Goal: Find specific page/section: Find specific page/section

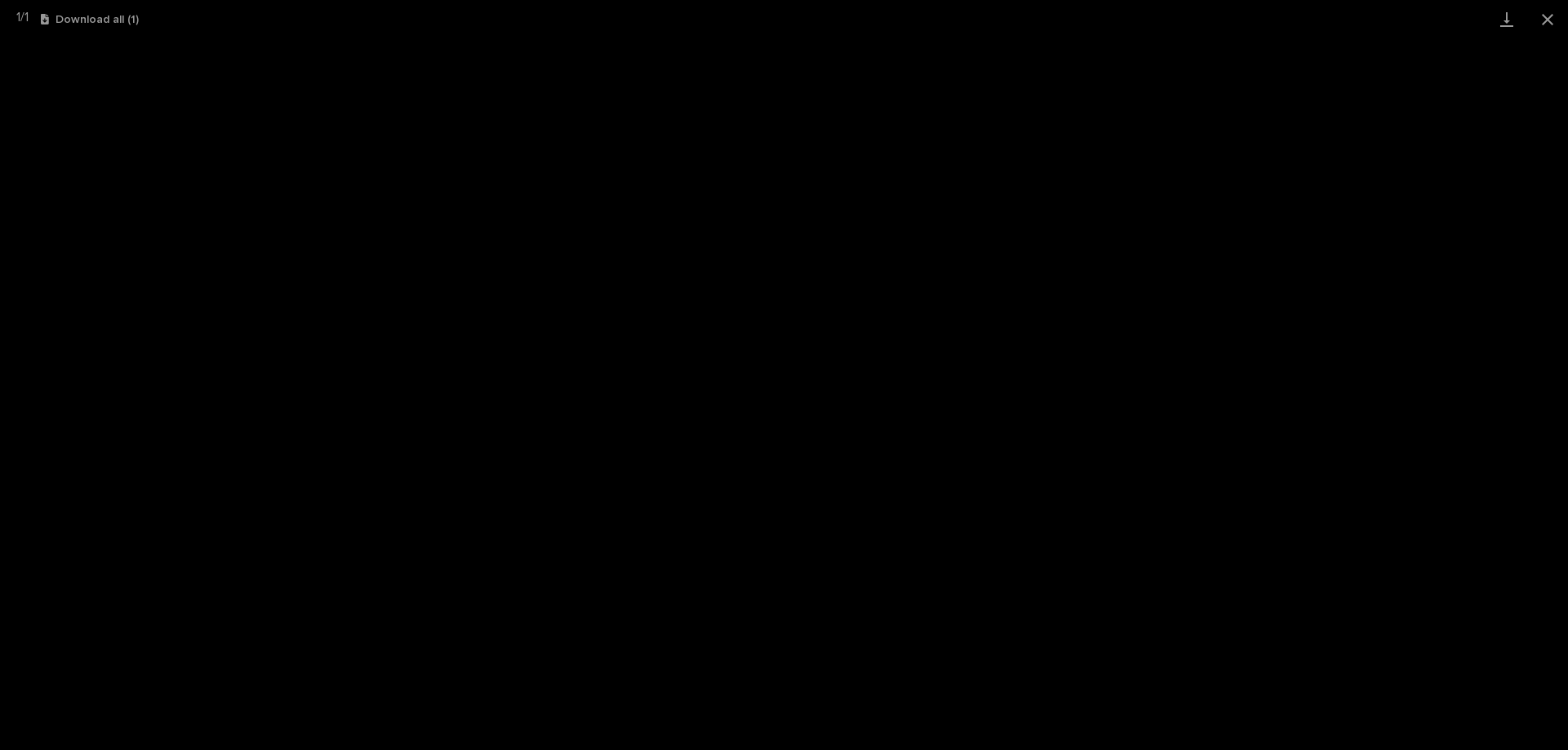
scroll to position [41, 0]
click at [1561, 20] on button "Close gallery" at bounding box center [1547, 19] width 41 height 39
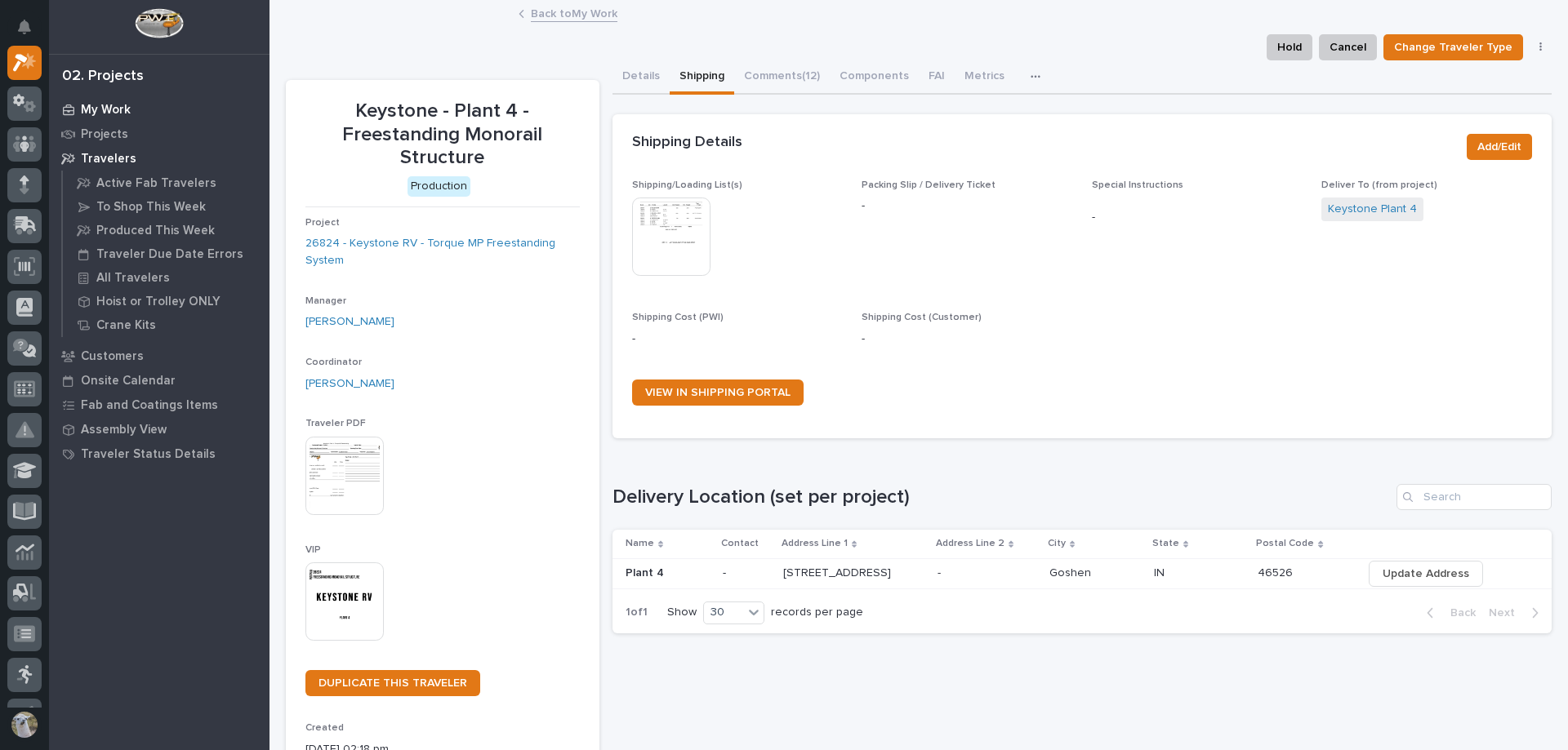
click at [83, 111] on p "My Work" at bounding box center [105, 111] width 50 height 15
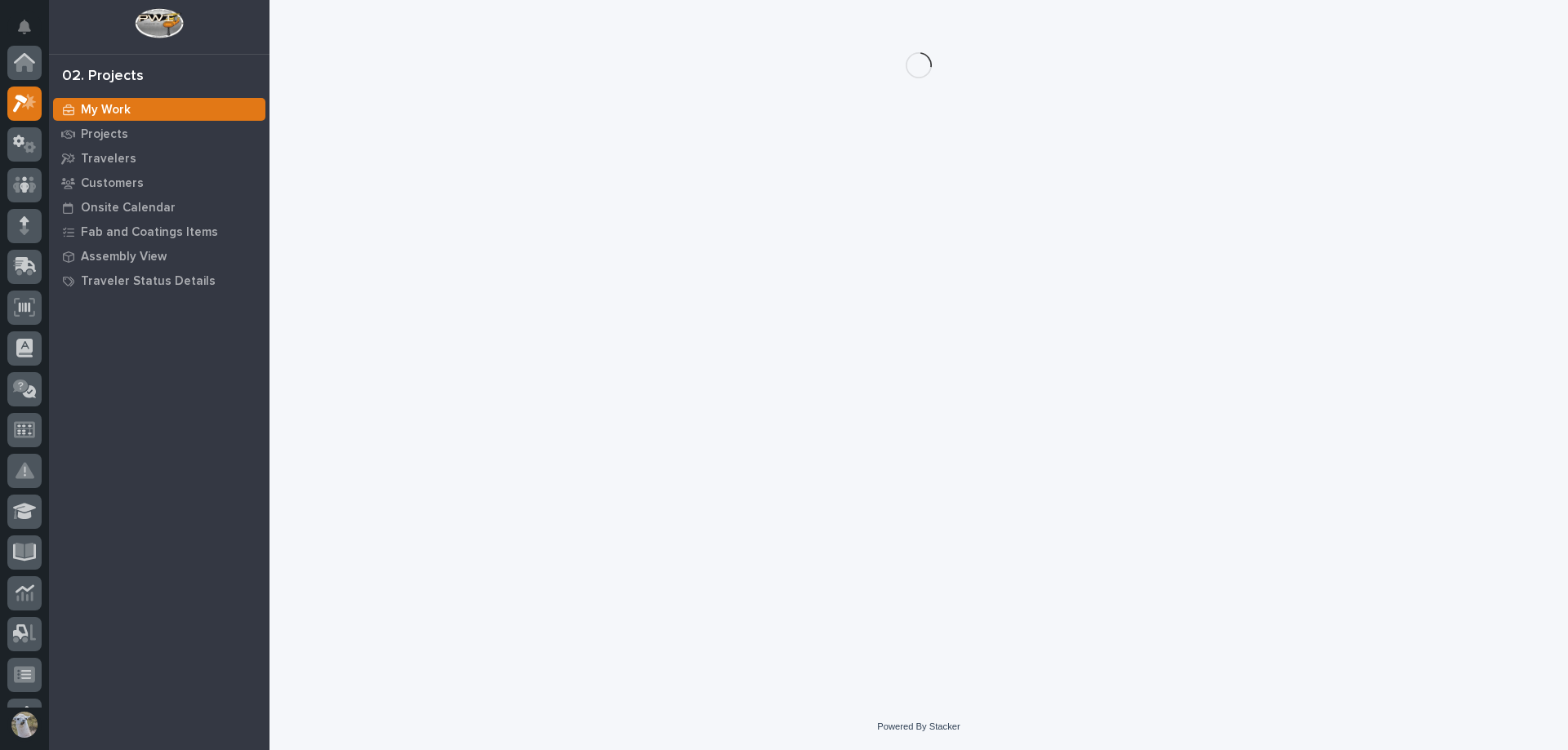
scroll to position [41, 0]
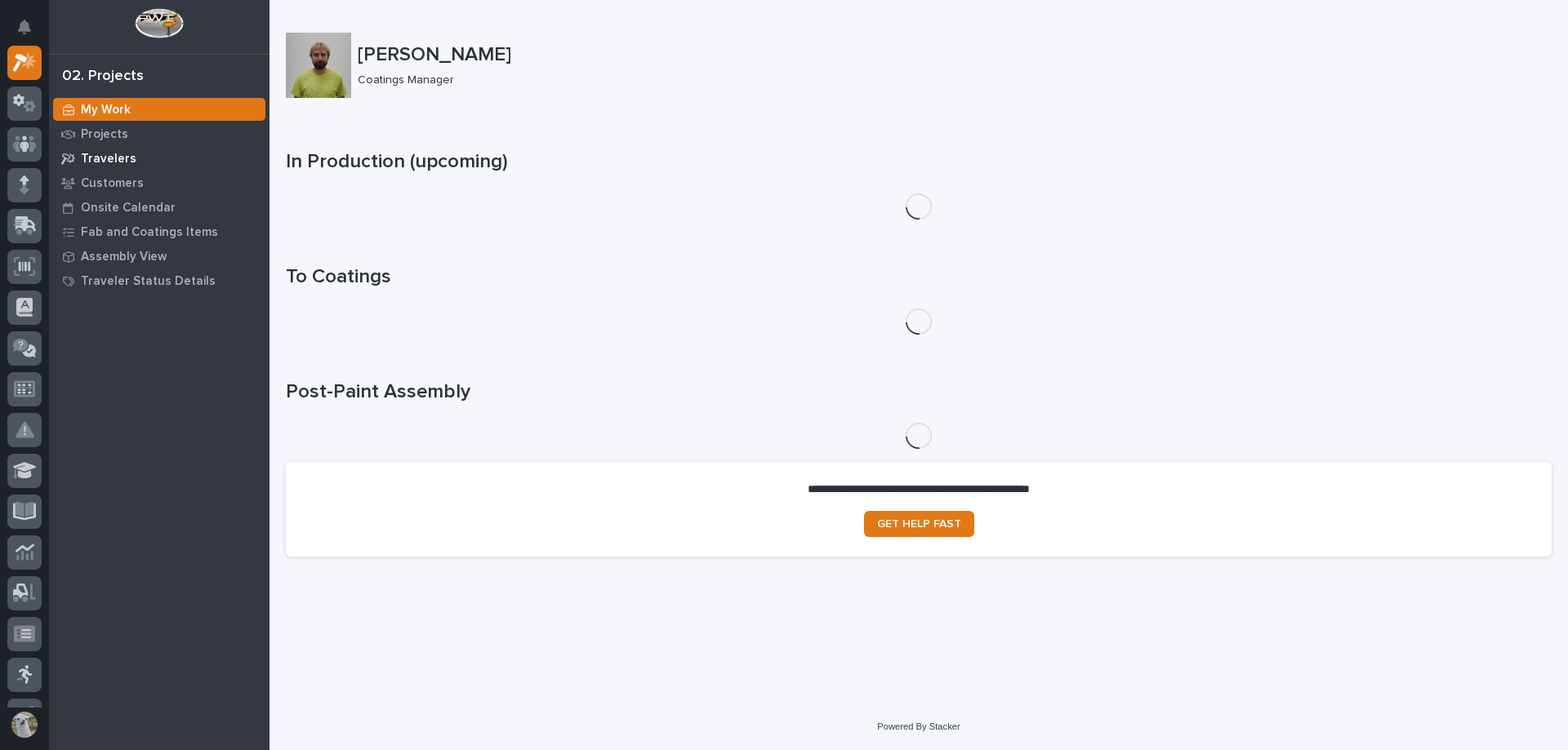
click at [121, 161] on p "Travelers" at bounding box center [108, 160] width 56 height 15
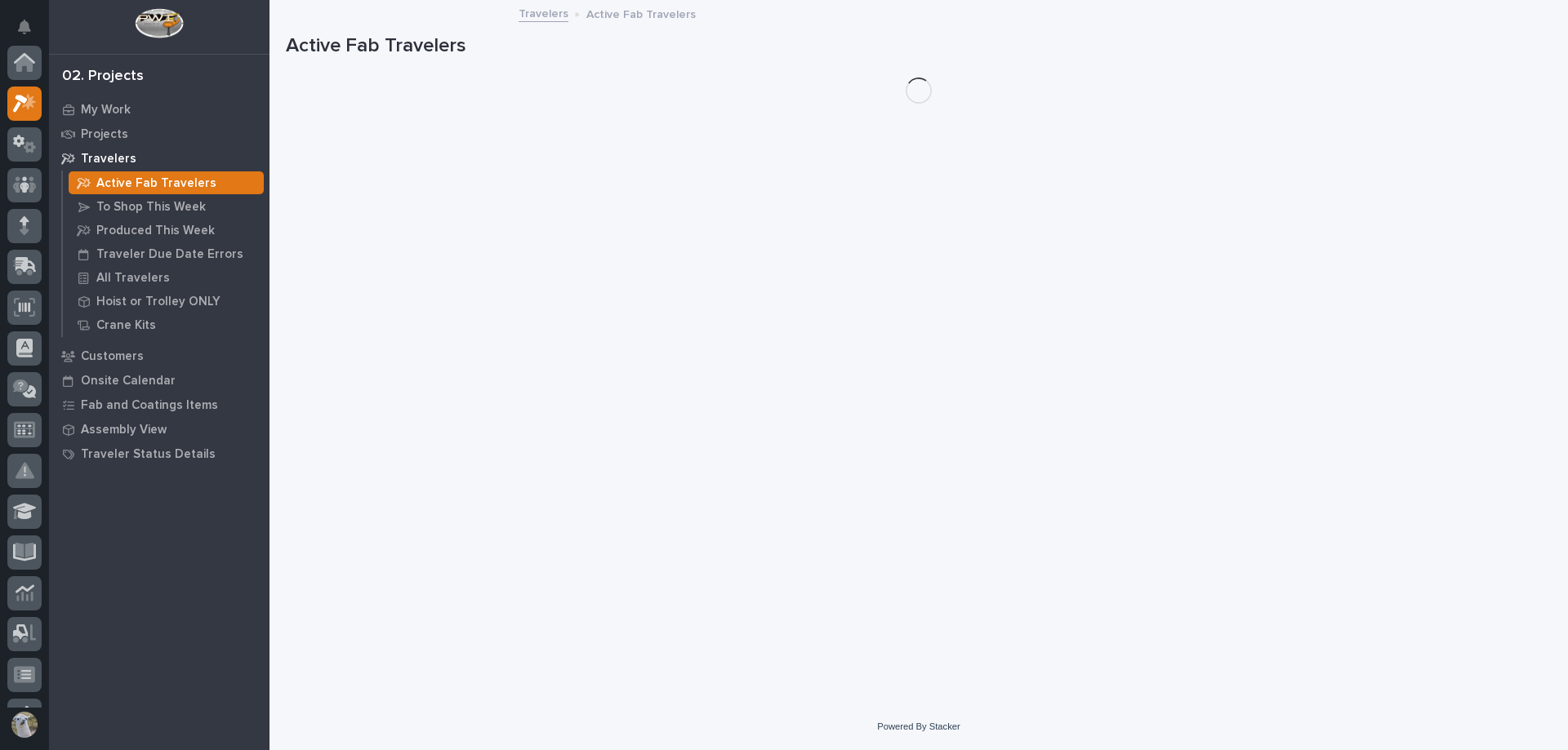
scroll to position [41, 0]
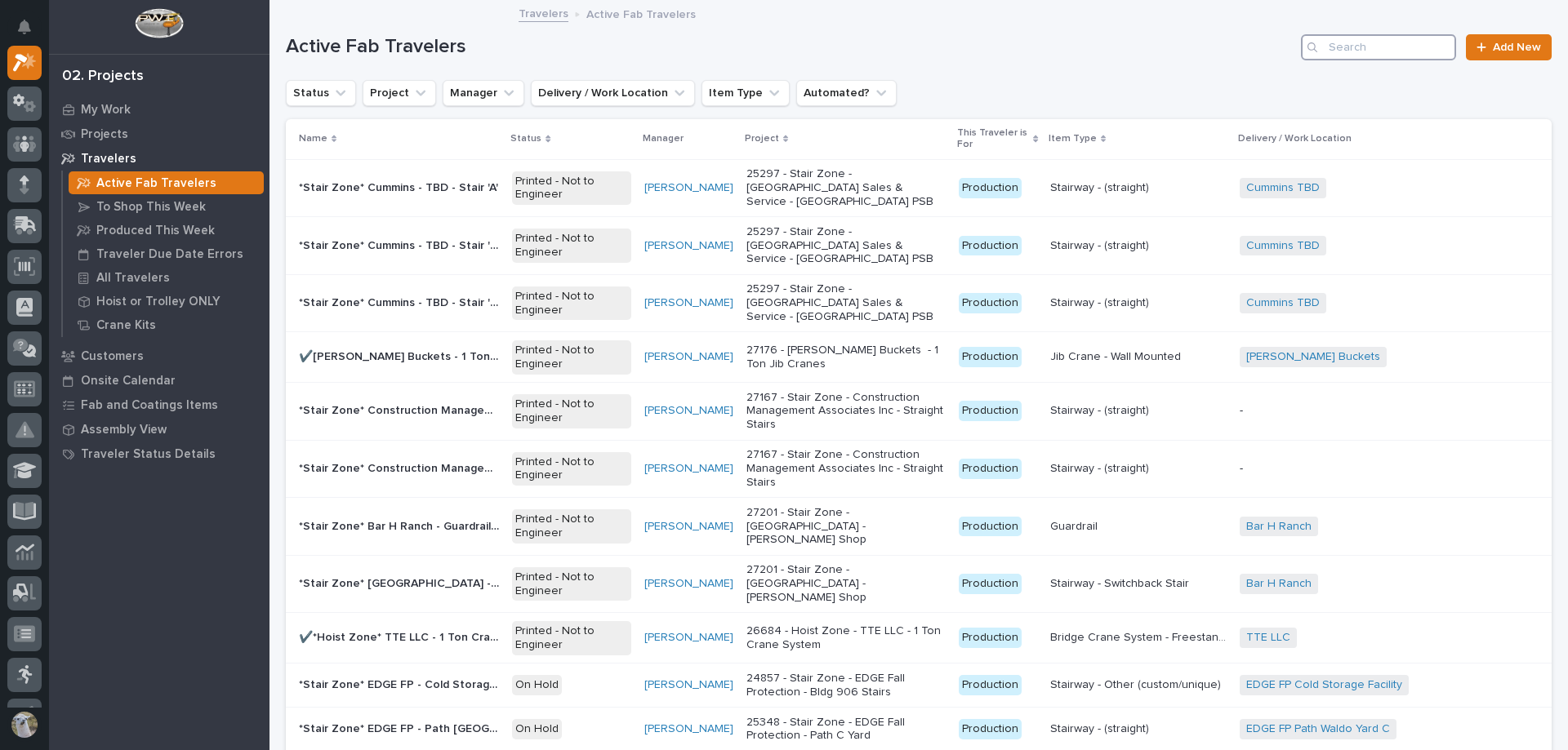
click at [1375, 43] on input "Search" at bounding box center [1379, 47] width 155 height 26
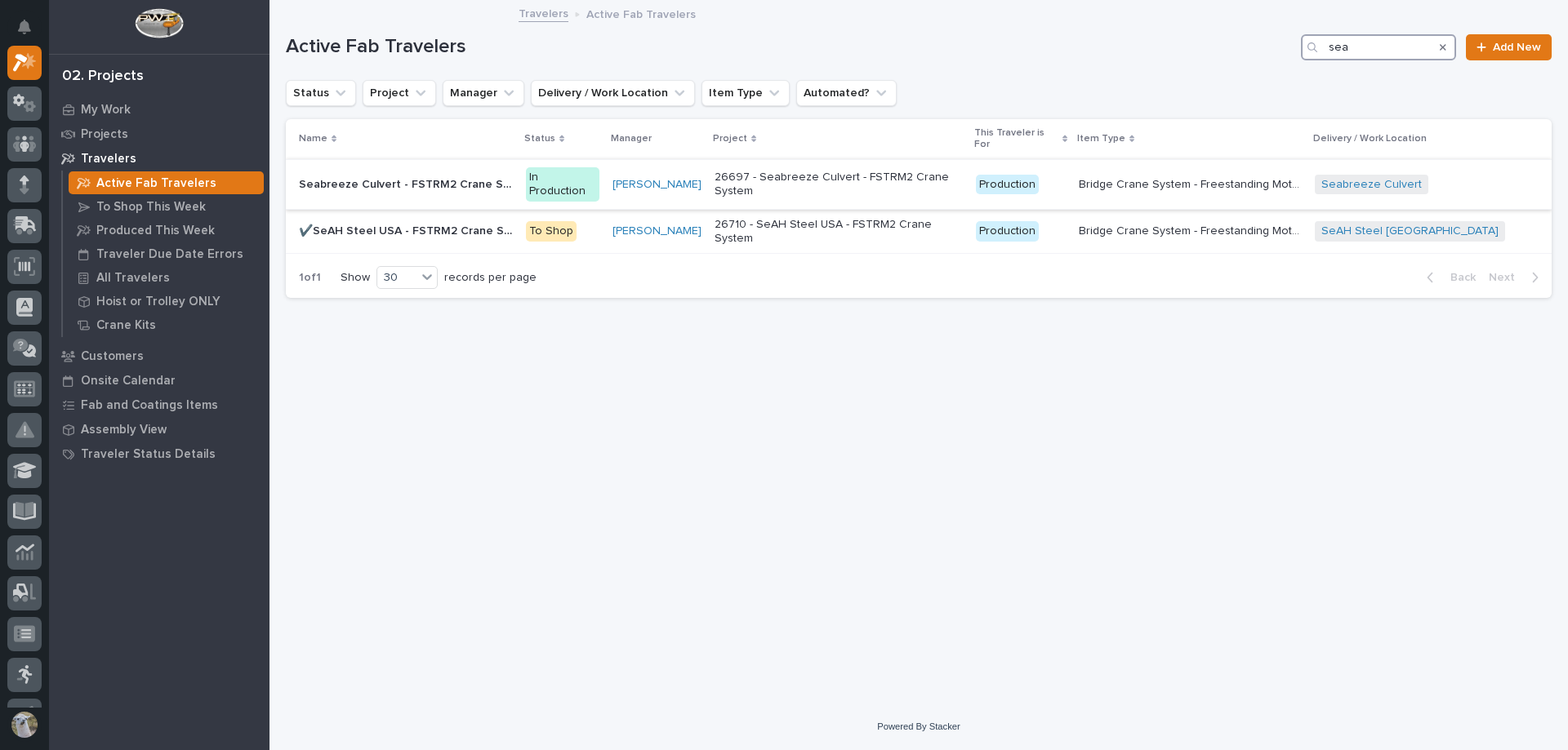
type input "sea"
click at [465, 175] on p "Seabreeze Culvert - FSTRM2 Crane System" at bounding box center [408, 183] width 218 height 17
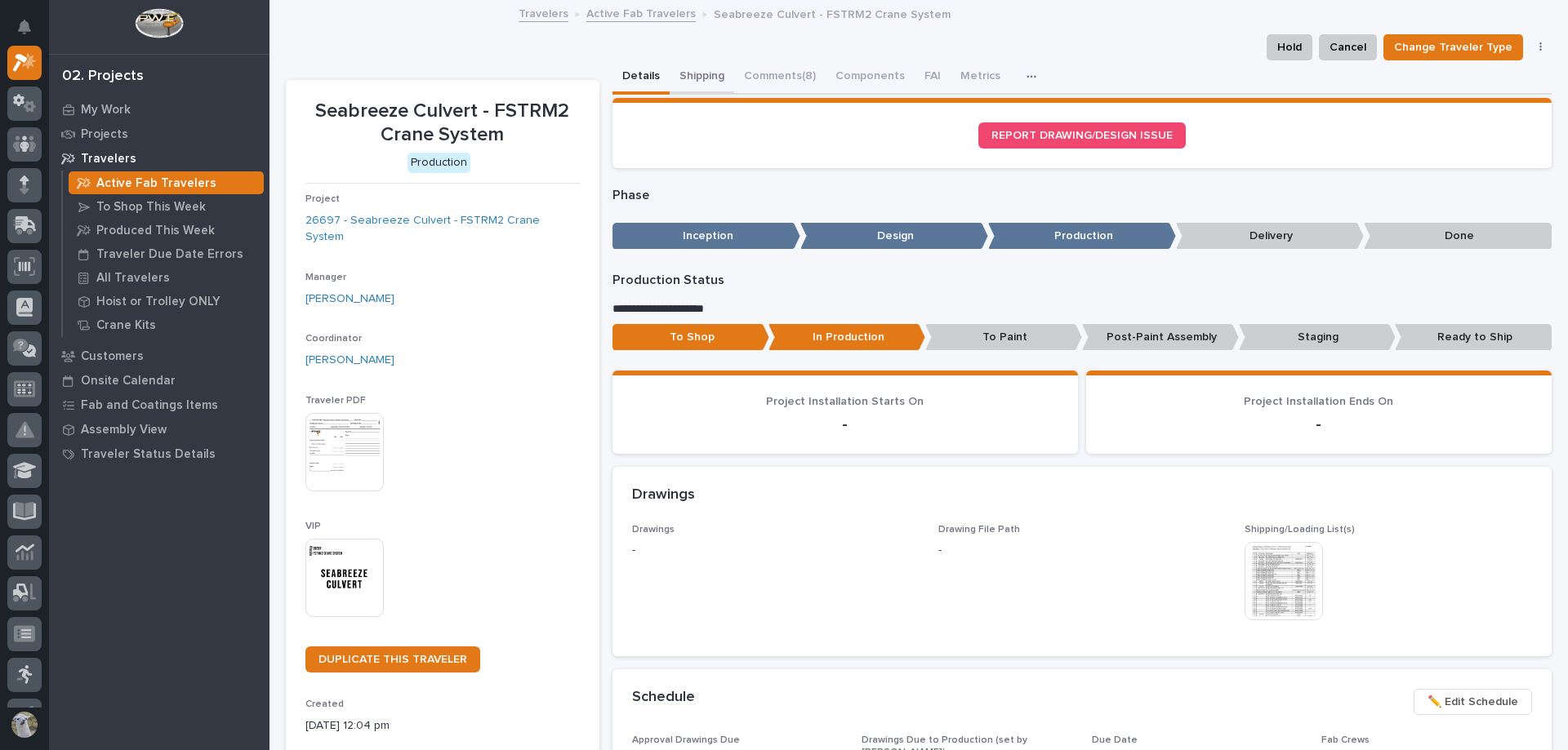
click at [695, 69] on button "Shipping" at bounding box center [702, 78] width 64 height 34
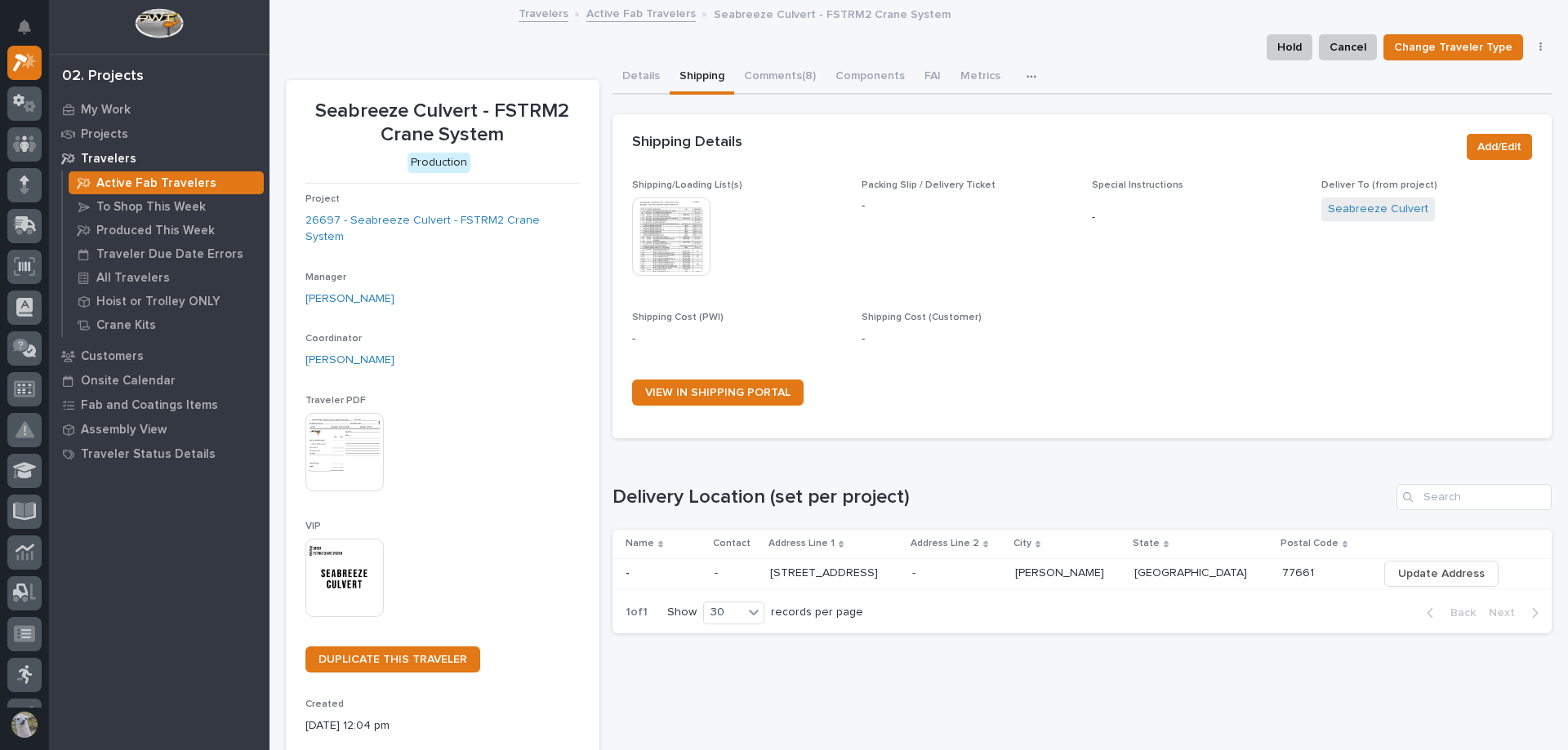
click at [663, 234] on img at bounding box center [671, 236] width 79 height 78
